Goal: Navigation & Orientation: Find specific page/section

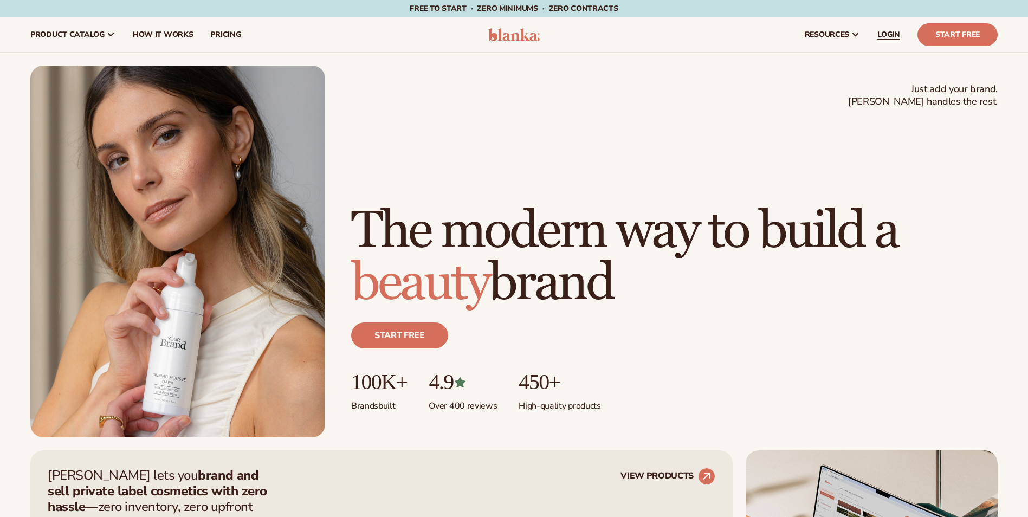
click at [892, 41] on link "LOGIN" at bounding box center [888, 34] width 40 height 35
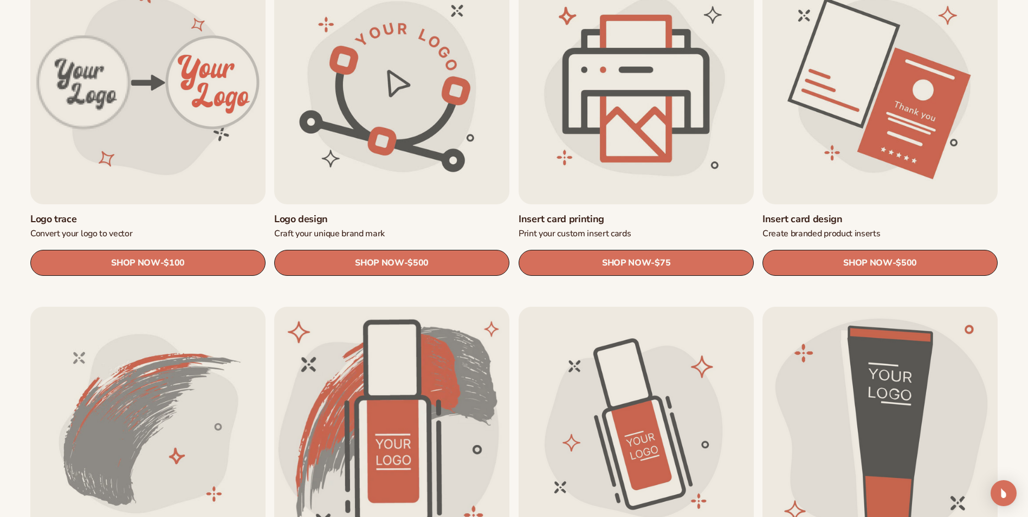
scroll to position [433, 0]
